Goal: Find specific page/section: Find specific page/section

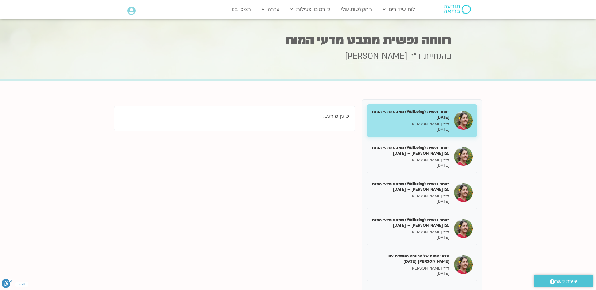
click at [448, 10] on img at bounding box center [457, 9] width 27 height 9
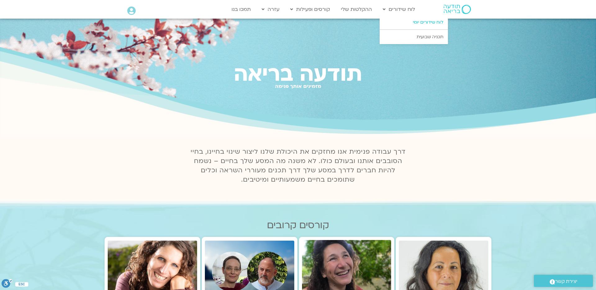
click at [414, 23] on link "לוח שידורים יומי" at bounding box center [414, 22] width 68 height 14
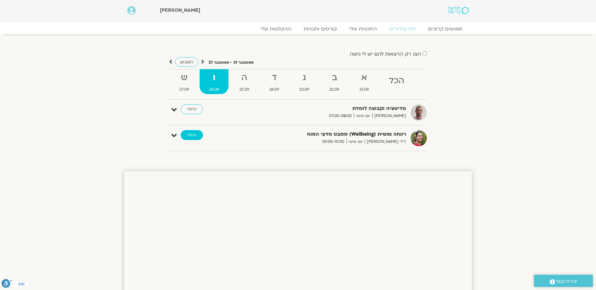
click at [191, 135] on link "כניסה" at bounding box center [192, 135] width 22 height 10
